Goal: Task Accomplishment & Management: Use online tool/utility

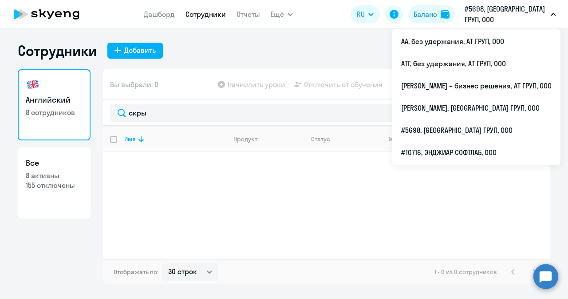
select select "30"
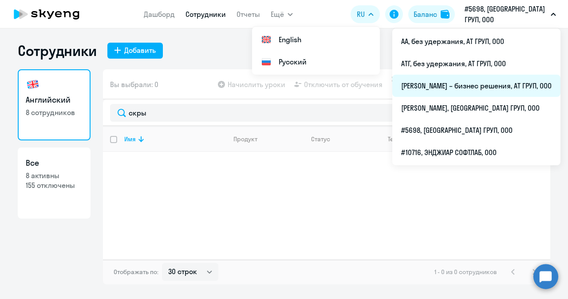
click at [480, 89] on li "[PERSON_NAME] – бизнес решения, АТ ГРУП, ООО" at bounding box center [476, 86] width 168 height 22
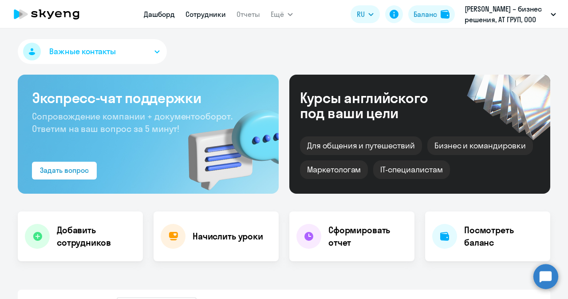
click at [192, 16] on link "Сотрудники" at bounding box center [206, 14] width 40 height 9
select select "30"
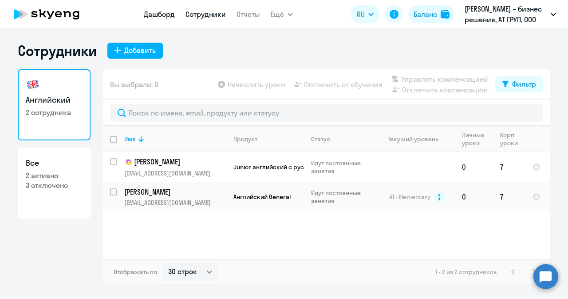
click at [164, 16] on link "Дашборд" at bounding box center [159, 14] width 31 height 9
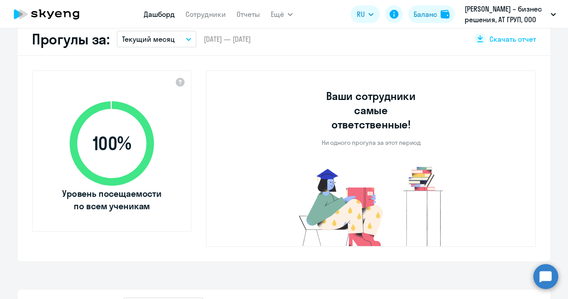
select select "30"
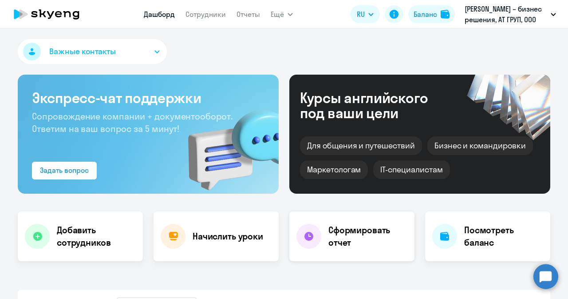
click at [332, 240] on h4 "Сформировать отчет" at bounding box center [367, 236] width 79 height 25
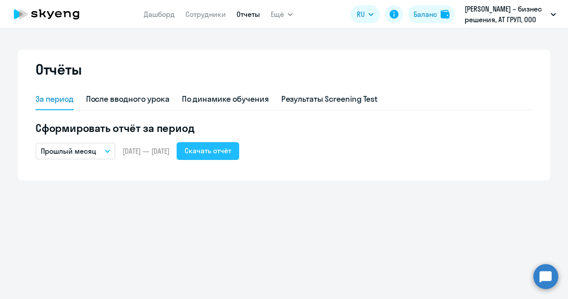
click at [222, 152] on div "Скачать отчёт" at bounding box center [208, 150] width 47 height 11
